Goal: Ask a question

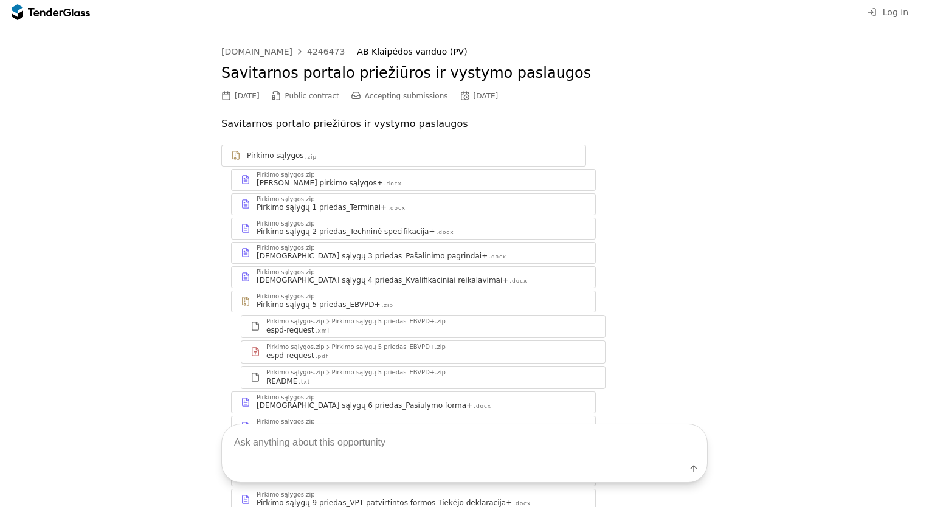
click at [306, 436] on textarea at bounding box center [464, 442] width 485 height 36
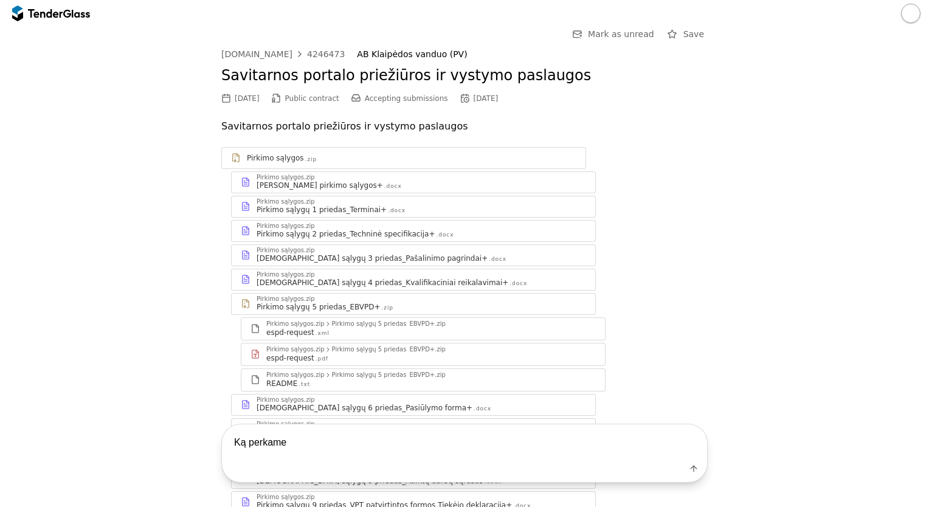
type textarea "Ką perkame?"
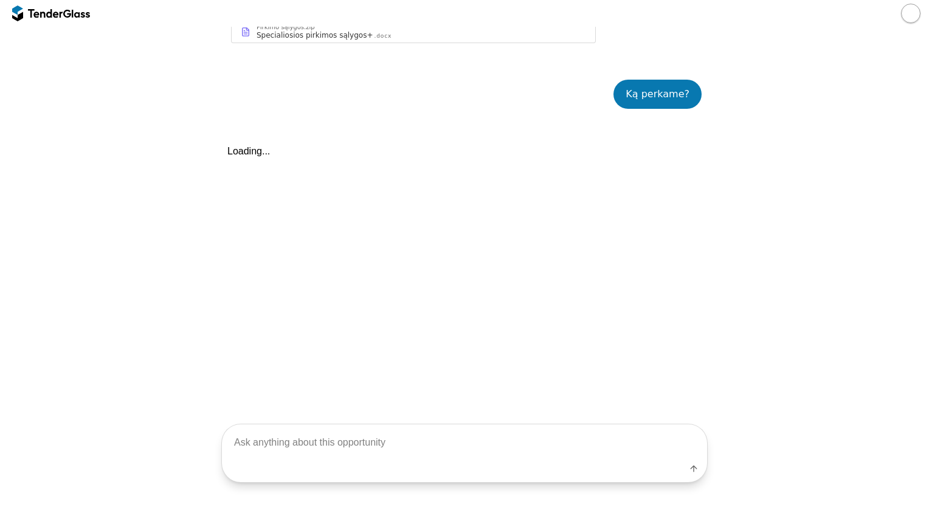
scroll to position [550, 0]
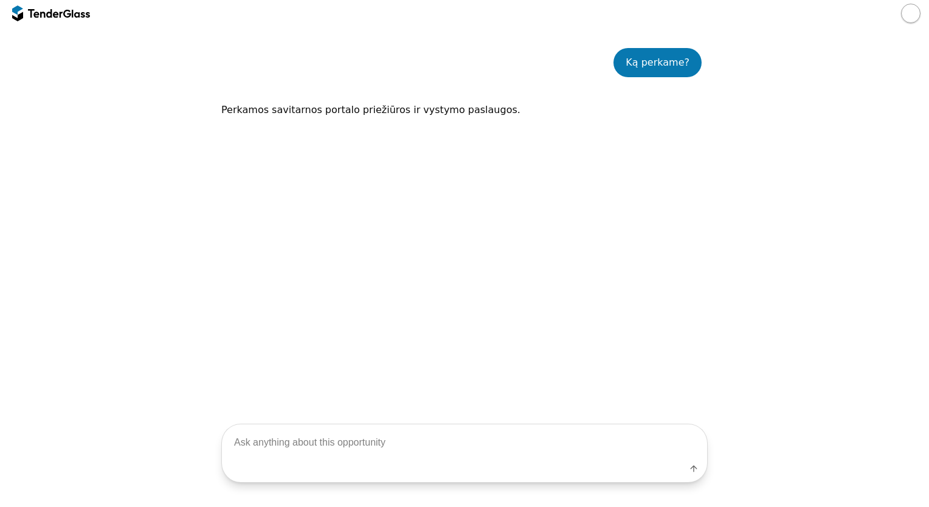
click at [331, 444] on textarea at bounding box center [464, 442] width 485 height 36
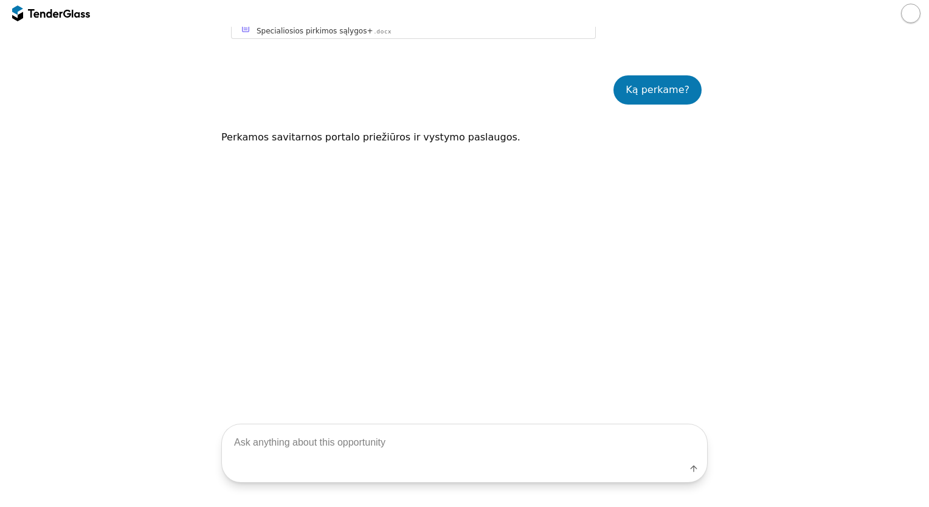
scroll to position [523, 0]
type textarea "Kieno savitarnos?"
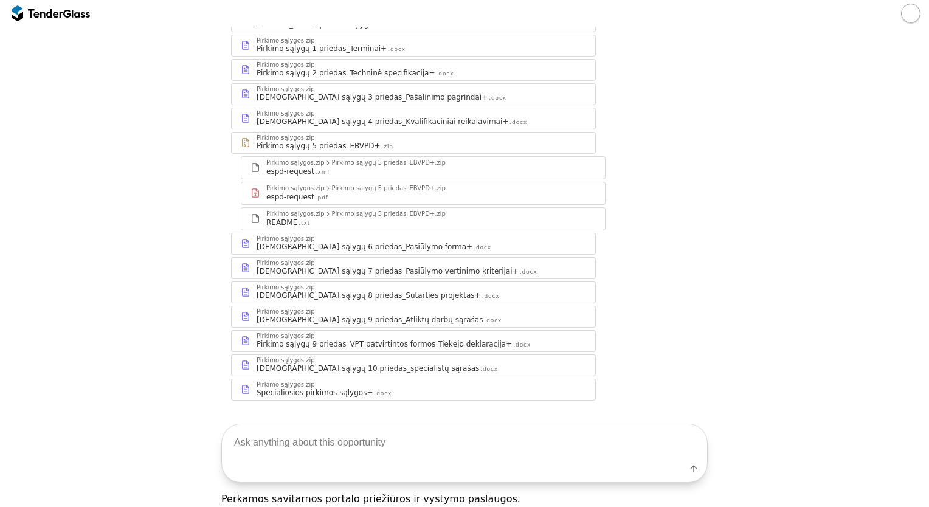
scroll to position [114, 0]
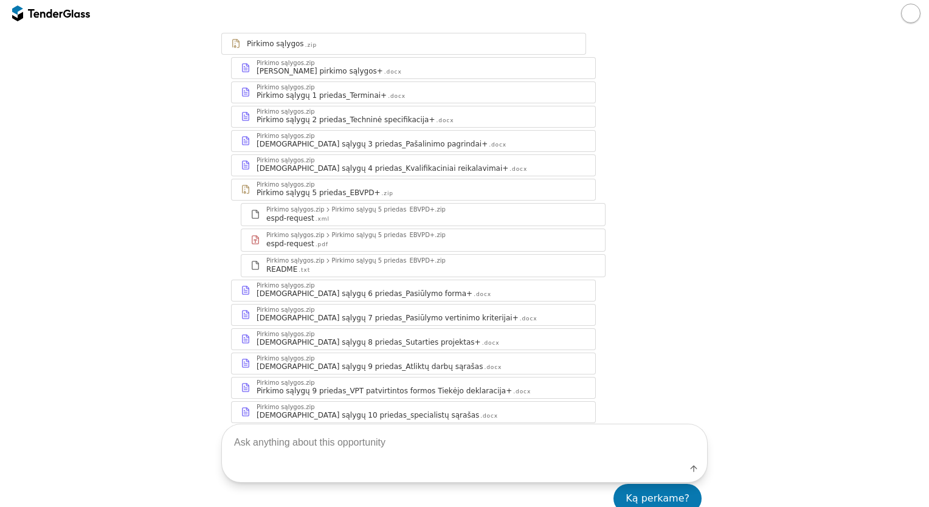
click at [385, 119] on div "Pirkimo sąlygų 2 priedas_Techninė specifikacija+" at bounding box center [345, 120] width 179 height 10
